Goal: Transaction & Acquisition: Register for event/course

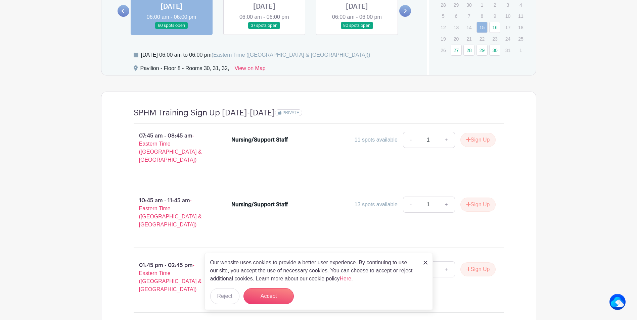
scroll to position [571, 0]
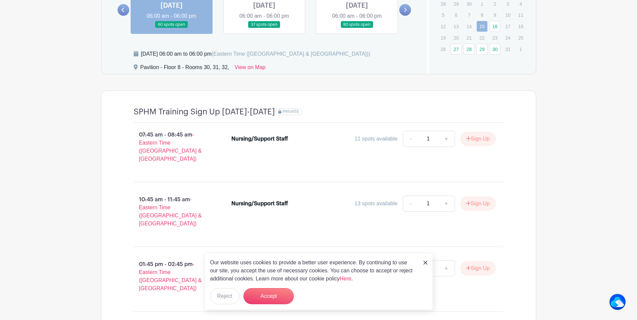
click at [424, 263] on img at bounding box center [425, 263] width 4 height 4
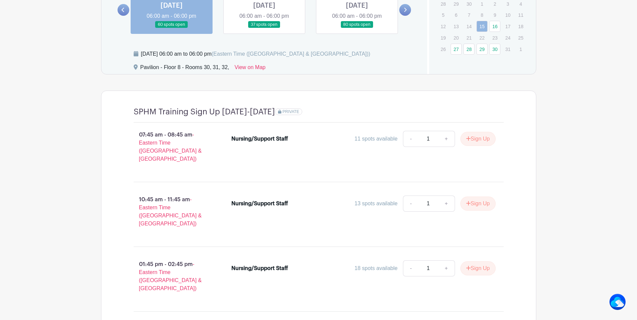
click at [264, 28] on link at bounding box center [264, 28] width 0 height 0
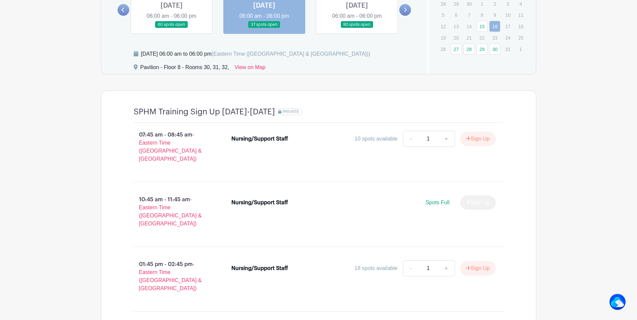
click at [406, 10] on icon at bounding box center [405, 10] width 3 height 4
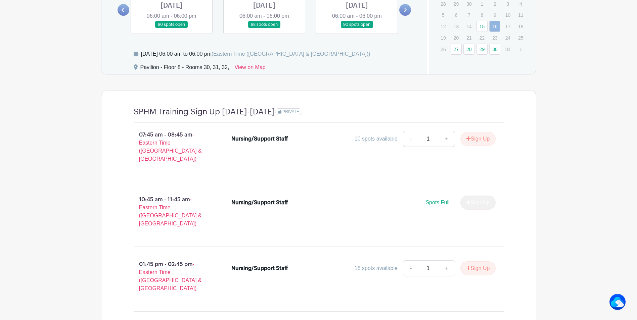
click at [123, 9] on icon at bounding box center [123, 10] width 3 height 4
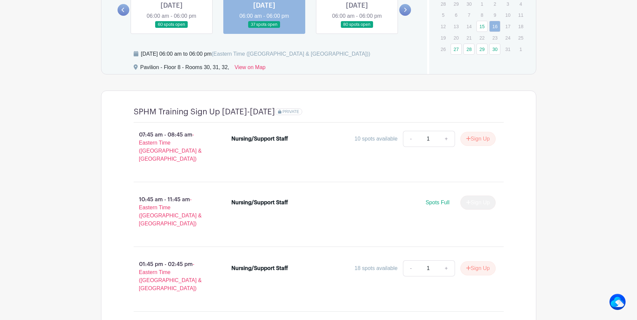
click at [264, 28] on link at bounding box center [264, 28] width 0 height 0
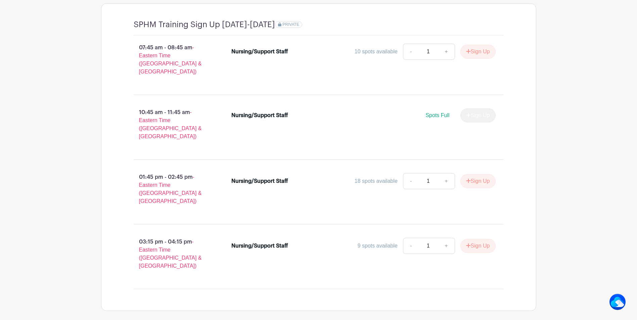
scroll to position [659, 0]
click at [484, 174] on button "Sign Up" at bounding box center [477, 181] width 35 height 14
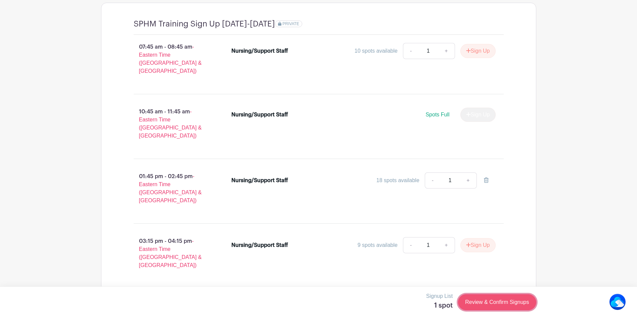
click at [488, 306] on link "Review & Confirm Signups" at bounding box center [497, 302] width 78 height 16
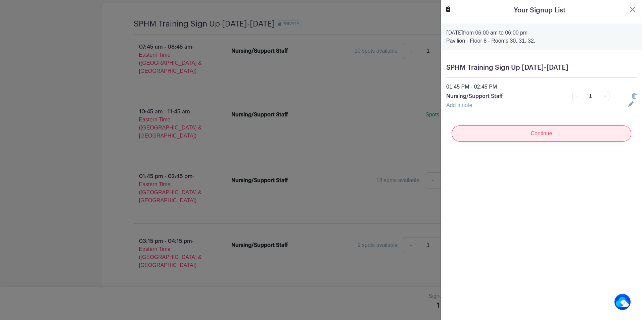
click at [543, 136] on input "Continue" at bounding box center [541, 134] width 180 height 16
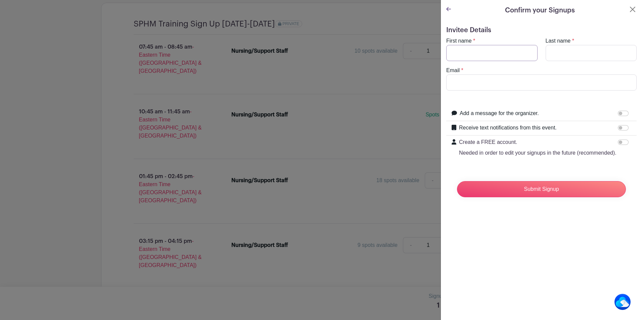
click at [463, 51] on input "First name" at bounding box center [491, 53] width 91 height 16
type input "[PERSON_NAME]"
click at [556, 54] on input "Last name" at bounding box center [590, 53] width 91 height 16
type input "[PERSON_NAME]"
click at [454, 80] on input "Email" at bounding box center [541, 83] width 190 height 16
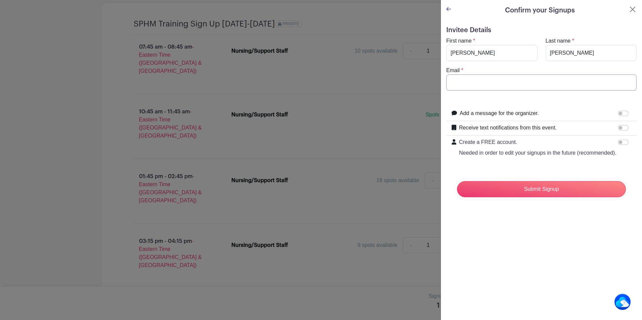
click at [472, 82] on input "Email" at bounding box center [541, 83] width 190 height 16
type input "[EMAIL_ADDRESS][DOMAIN_NAME]"
click at [526, 197] on input "Submit Signup" at bounding box center [541, 189] width 169 height 16
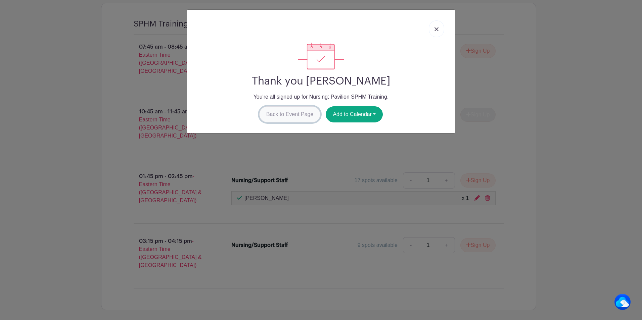
click at [292, 114] on link "Back to Event Page" at bounding box center [289, 114] width 61 height 16
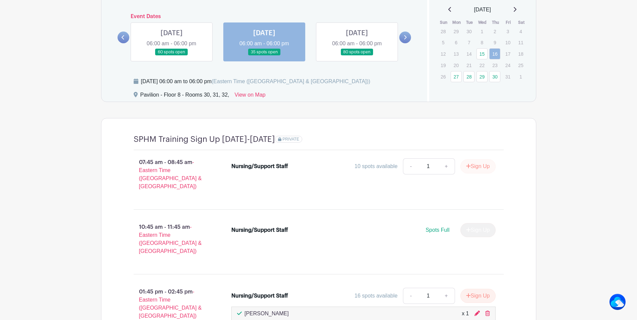
scroll to position [524, 0]
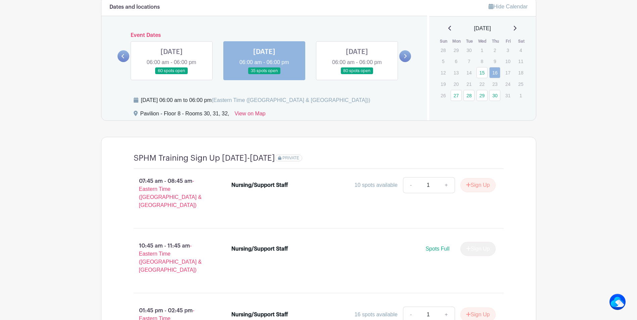
click at [404, 56] on icon at bounding box center [404, 56] width 3 height 5
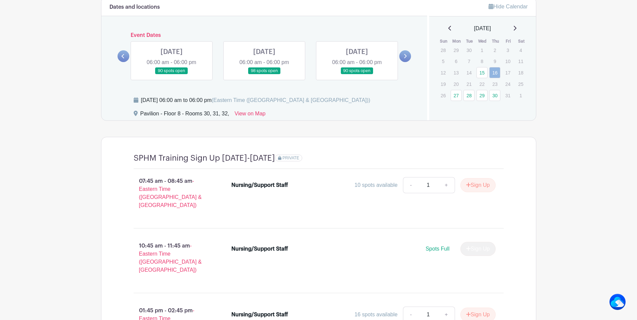
click at [172, 75] on link at bounding box center [172, 75] width 0 height 0
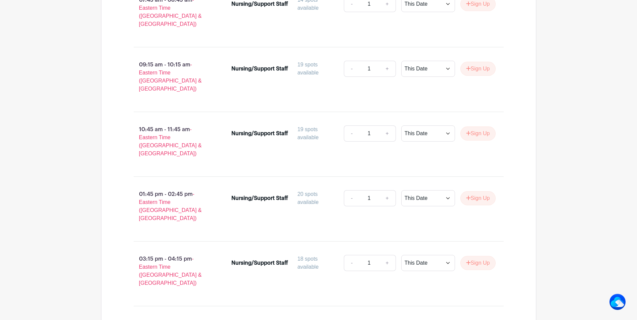
scroll to position [715, 0]
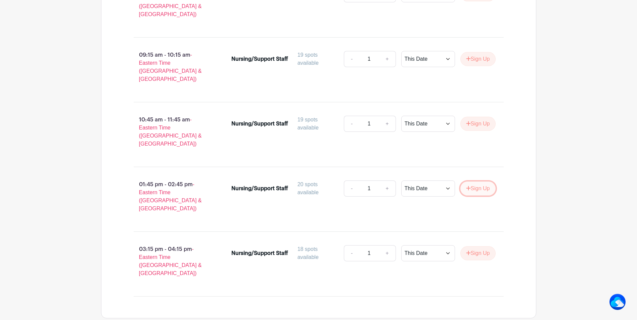
click at [481, 182] on button "Sign Up" at bounding box center [477, 189] width 35 height 14
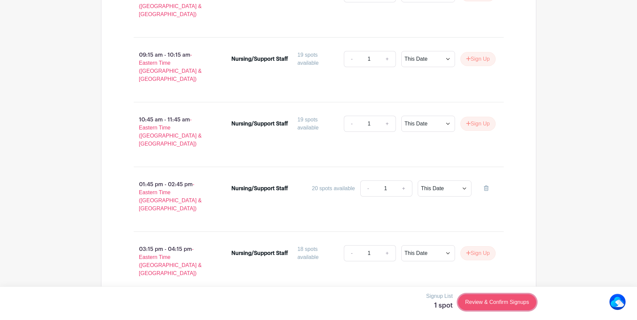
click at [492, 303] on link "Review & Confirm Signups" at bounding box center [497, 302] width 78 height 16
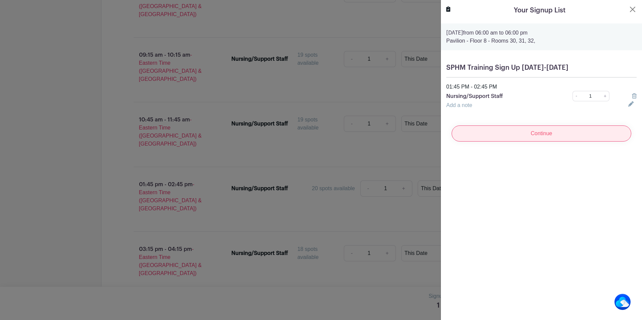
click at [528, 134] on input "Continue" at bounding box center [541, 134] width 180 height 16
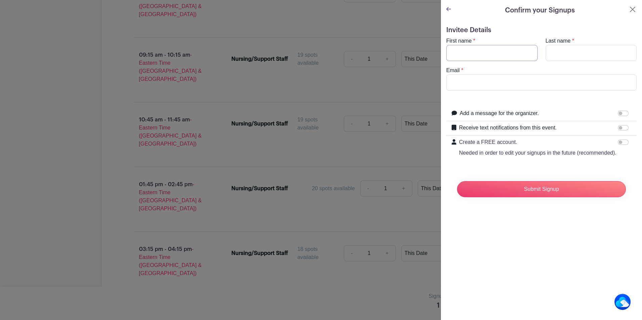
click at [462, 49] on input "First name" at bounding box center [491, 53] width 91 height 16
type input "Izabela"
type input "Deman"
click at [456, 81] on input "Email" at bounding box center [541, 83] width 190 height 16
click at [475, 83] on input "Email" at bounding box center [541, 83] width 190 height 16
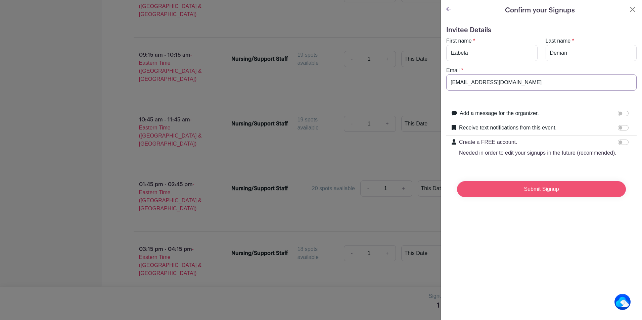
type input "[EMAIL_ADDRESS][DOMAIN_NAME]"
click at [545, 197] on input "Submit Signup" at bounding box center [541, 189] width 169 height 16
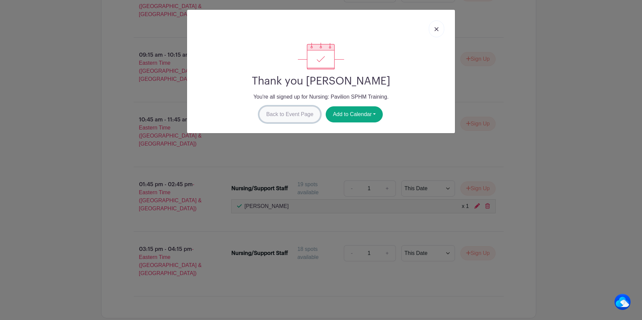
click at [284, 114] on link "Back to Event Page" at bounding box center [289, 114] width 61 height 16
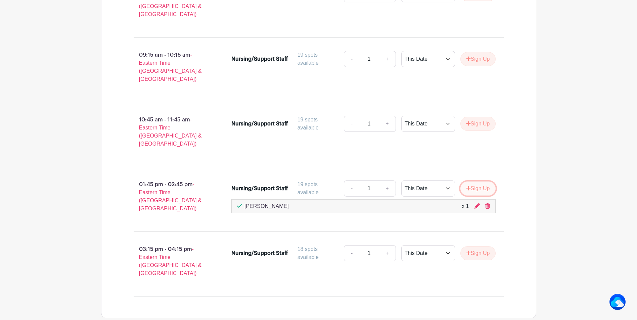
click at [477, 182] on button "Sign Up" at bounding box center [477, 189] width 35 height 14
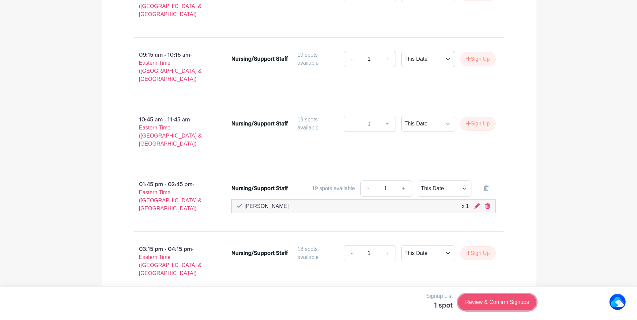
click at [483, 301] on link "Review & Confirm Signups" at bounding box center [497, 302] width 78 height 16
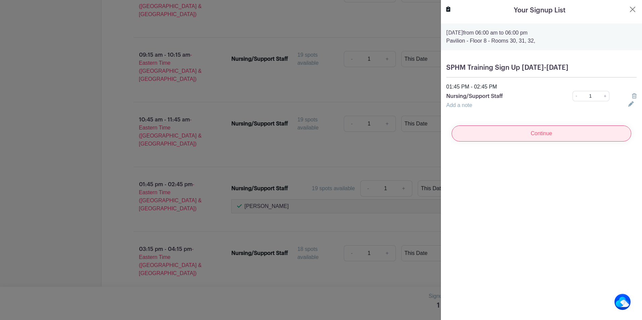
click at [518, 132] on input "Continue" at bounding box center [541, 134] width 180 height 16
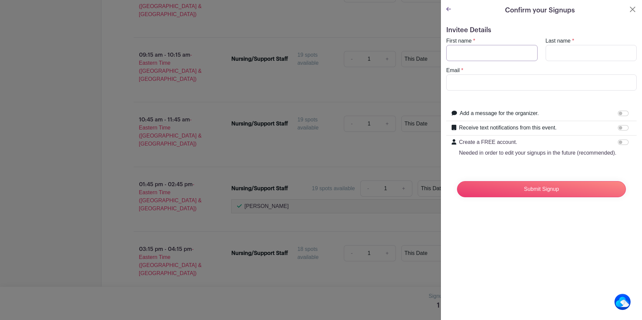
click at [460, 52] on input "First name" at bounding box center [491, 53] width 91 height 16
type input "[PERSON_NAME]"
click at [554, 51] on input "Last name" at bounding box center [590, 53] width 91 height 16
type input "[PERSON_NAME]"
click at [455, 83] on input "Email" at bounding box center [541, 83] width 190 height 16
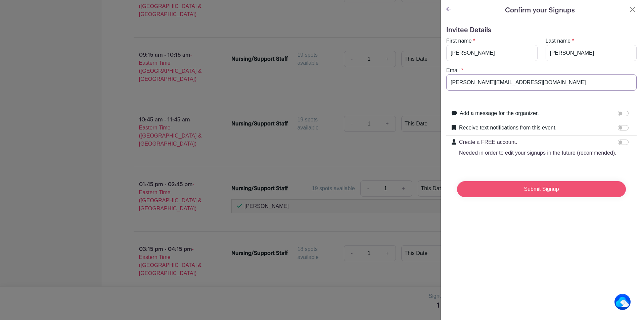
type input "[PERSON_NAME][EMAIL_ADDRESS][DOMAIN_NAME]"
click at [540, 197] on input "Submit Signup" at bounding box center [541, 189] width 169 height 16
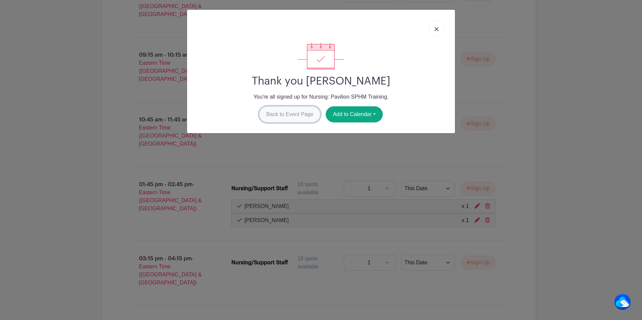
click at [293, 112] on link "Back to Event Page" at bounding box center [289, 114] width 61 height 16
